Goal: Browse casually

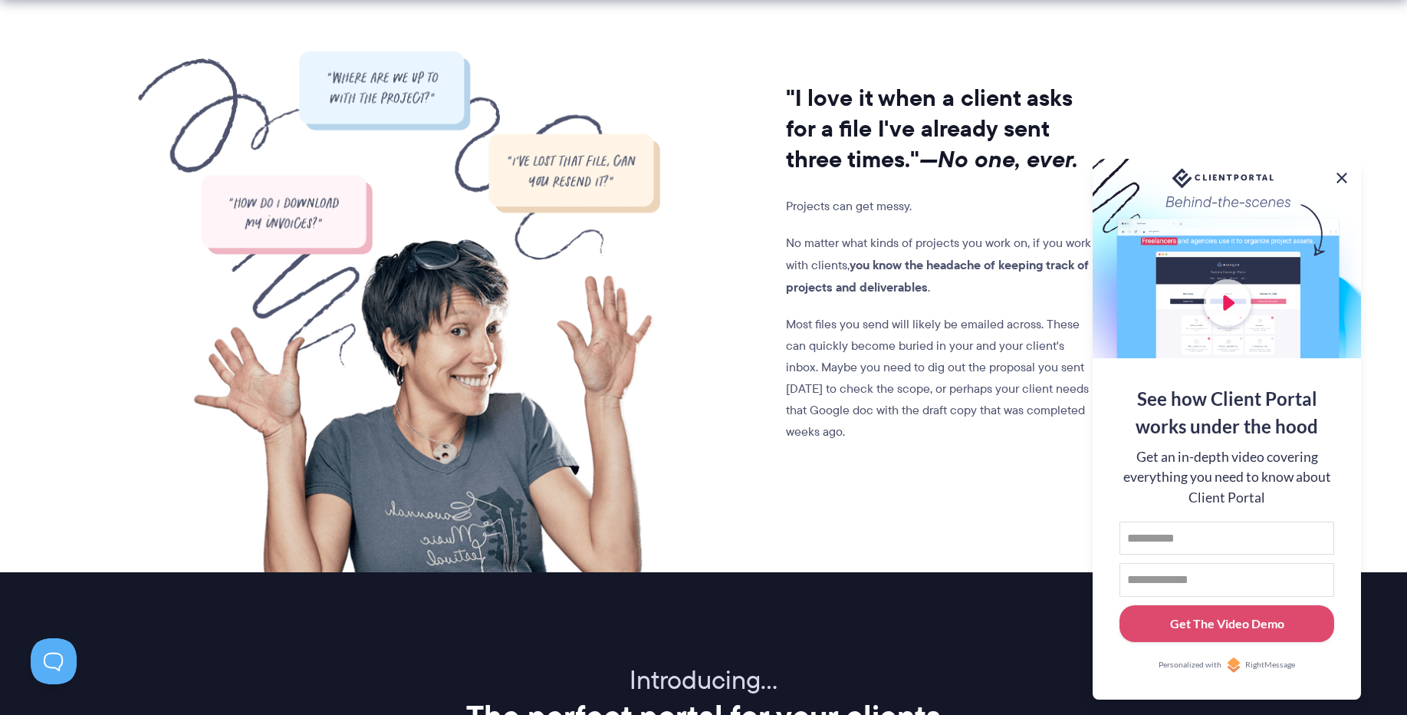
click at [1343, 171] on button at bounding box center [1342, 178] width 18 height 18
